Goal: Transaction & Acquisition: Obtain resource

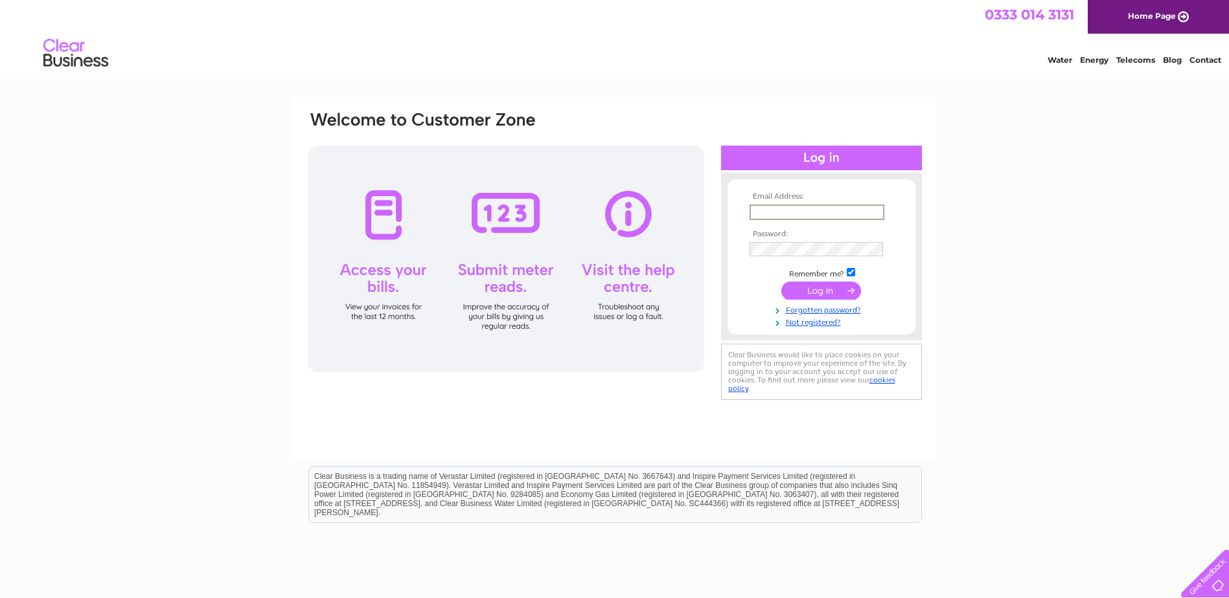
click at [760, 212] on input "text" at bounding box center [816, 213] width 135 height 16
type input "ron-shaw@live.com"
click at [832, 292] on input "submit" at bounding box center [821, 289] width 80 height 18
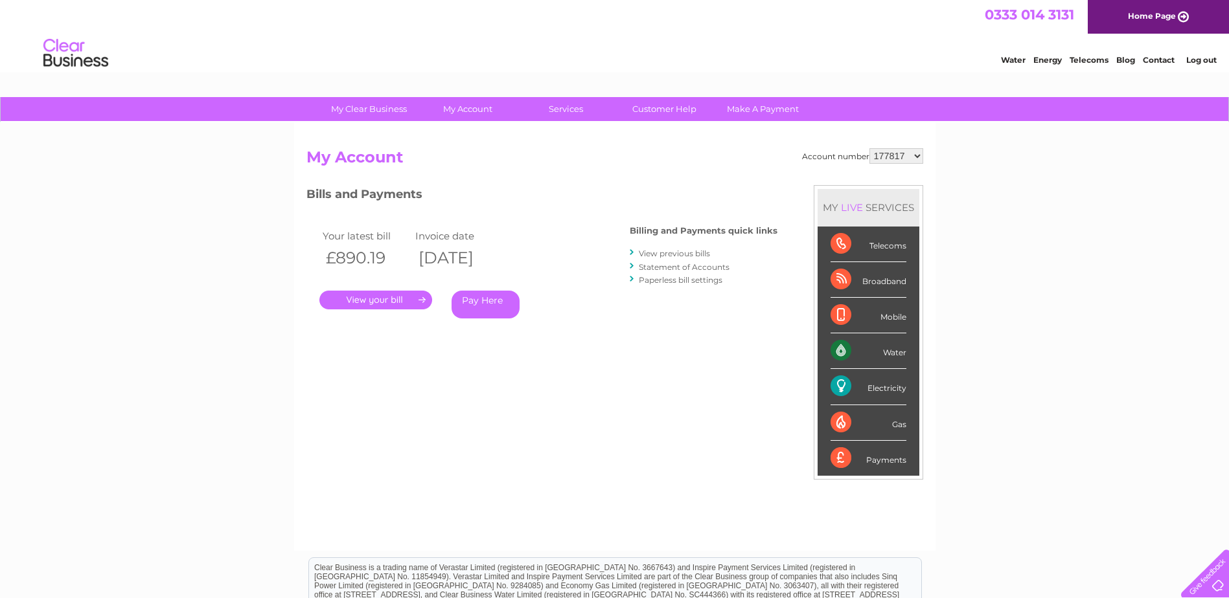
click at [703, 255] on link "View previous bills" at bounding box center [674, 254] width 71 height 10
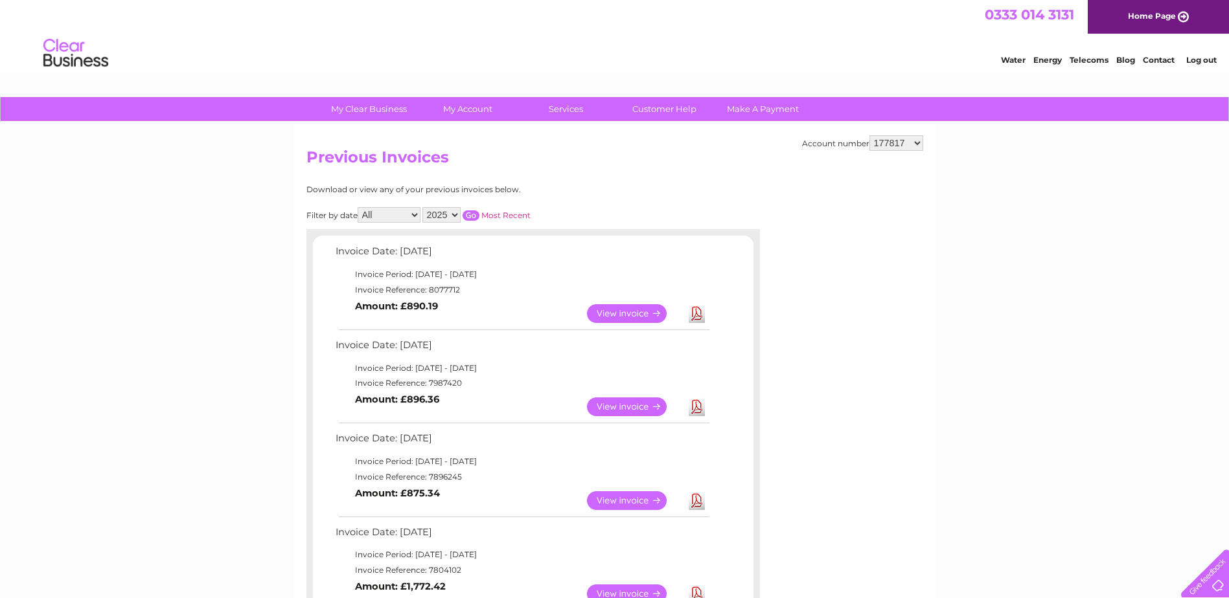
click at [630, 409] on link "View" at bounding box center [634, 407] width 95 height 19
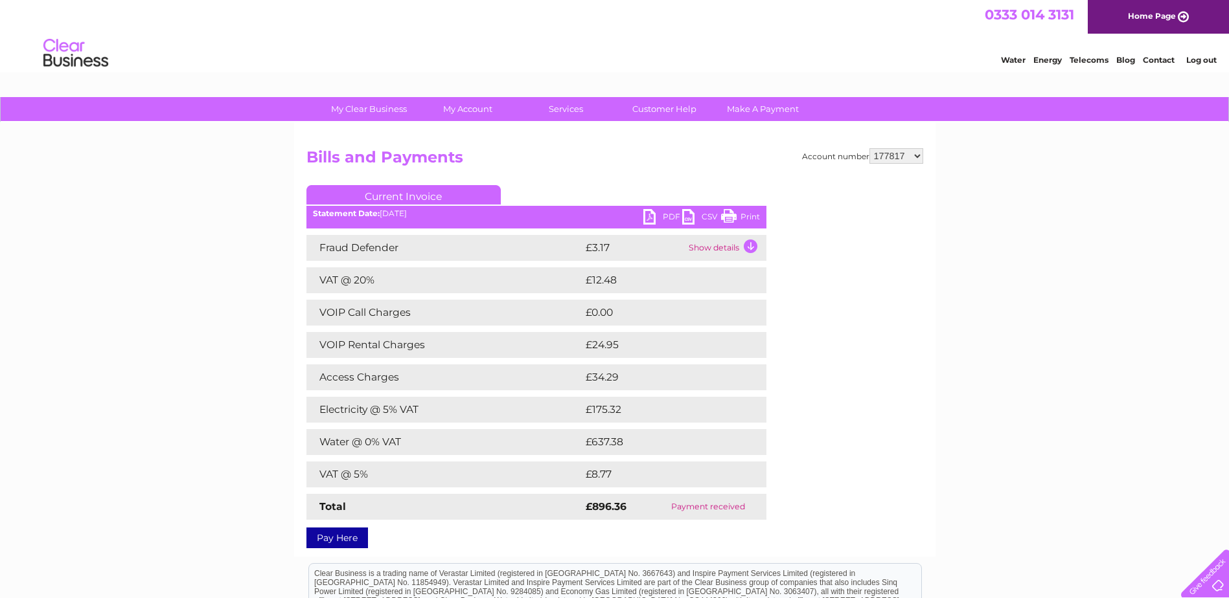
click at [648, 218] on link "PDF" at bounding box center [662, 218] width 39 height 19
click at [917, 152] on select "177817 1005772" at bounding box center [896, 156] width 54 height 16
select select "1005772"
click at [869, 148] on select "177817 1005772" at bounding box center [896, 156] width 54 height 16
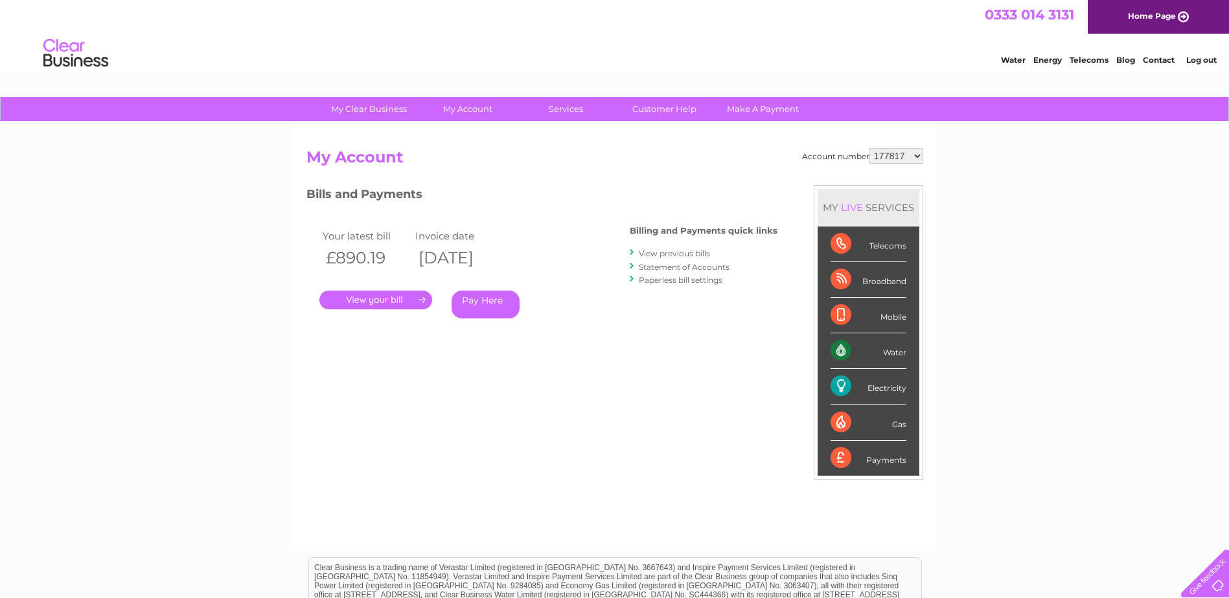
click at [889, 155] on select "177817 1005772" at bounding box center [896, 156] width 54 height 16
select select "1005772"
click at [869, 148] on select "177817 1005772" at bounding box center [896, 156] width 54 height 16
click at [667, 254] on link "View previous bills" at bounding box center [674, 254] width 71 height 10
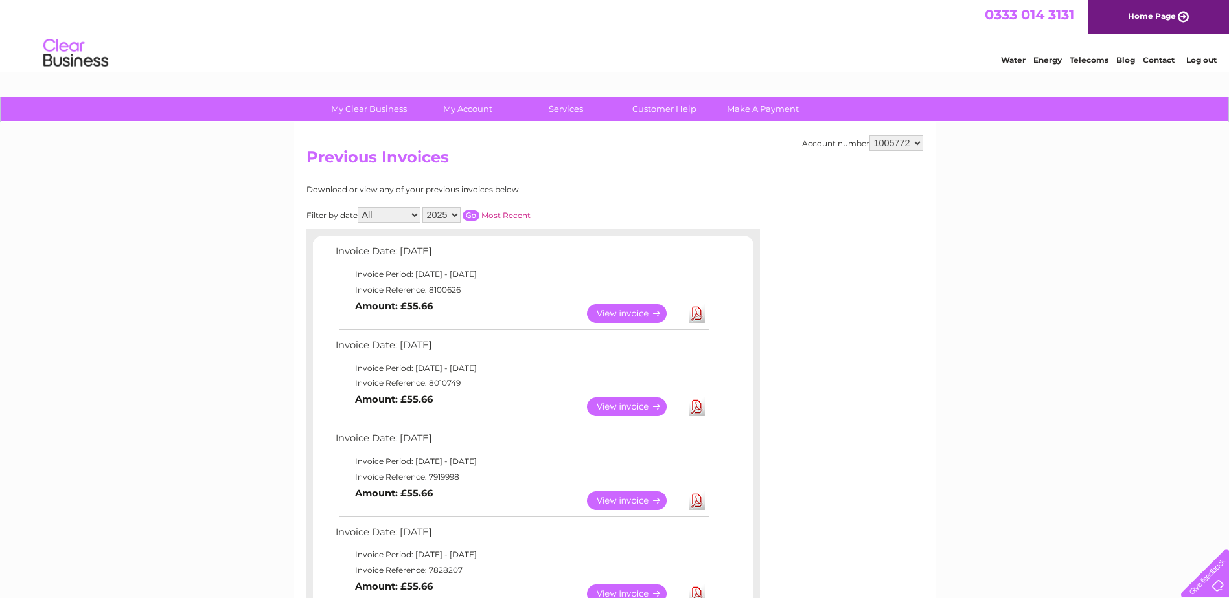
click at [695, 404] on link "Download" at bounding box center [696, 407] width 16 height 19
